Goal: Check status: Check status

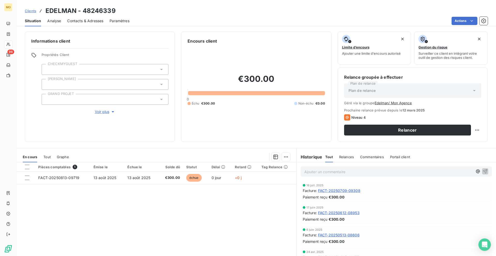
scroll to position [21, 0]
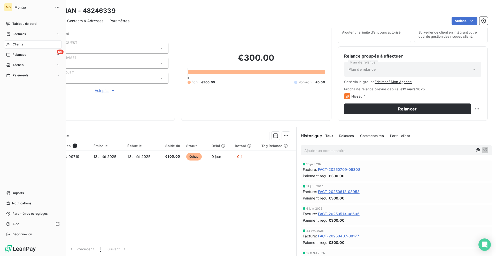
click at [13, 46] on span "Clients" at bounding box center [18, 44] width 10 height 5
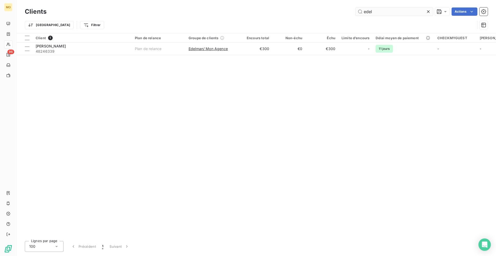
click at [298, 11] on input "edel" at bounding box center [393, 11] width 77 height 8
type input "g"
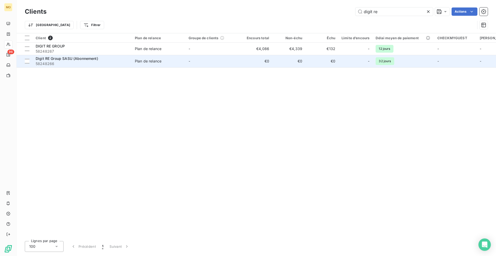
type input "digit re"
click at [91, 58] on span "Digit RE Group SASU (Abonnement)" at bounding box center [67, 58] width 63 height 4
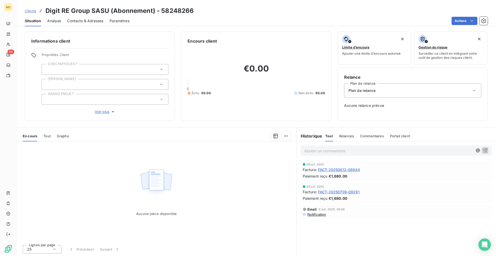
click at [298, 170] on span "FACT-20250612-08944" at bounding box center [339, 169] width 42 height 5
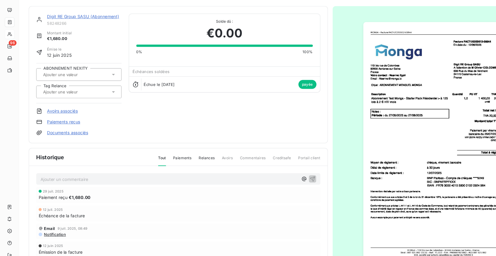
click at [91, 30] on link "Digit RE Group SASU (Abonnement)" at bounding box center [72, 29] width 62 height 4
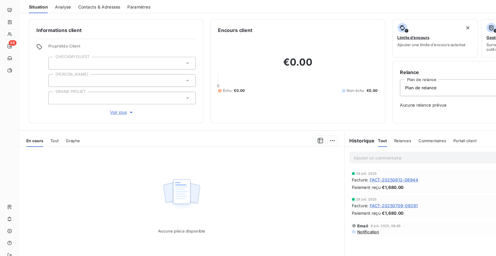
click at [92, 23] on div "Contacts & Adresses" at bounding box center [85, 20] width 36 height 11
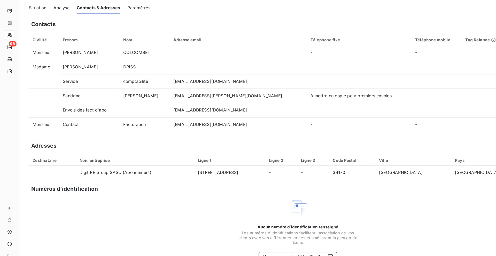
click at [36, 22] on span "Situation" at bounding box center [32, 20] width 15 height 5
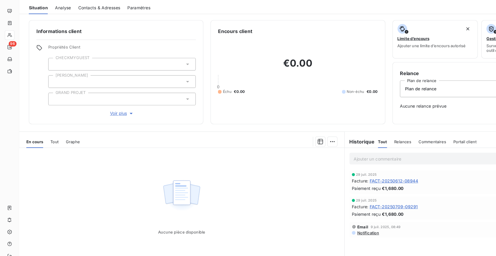
click at [298, 169] on span "FACT-20250612-08944" at bounding box center [339, 169] width 42 height 5
